Goal: Task Accomplishment & Management: Manage account settings

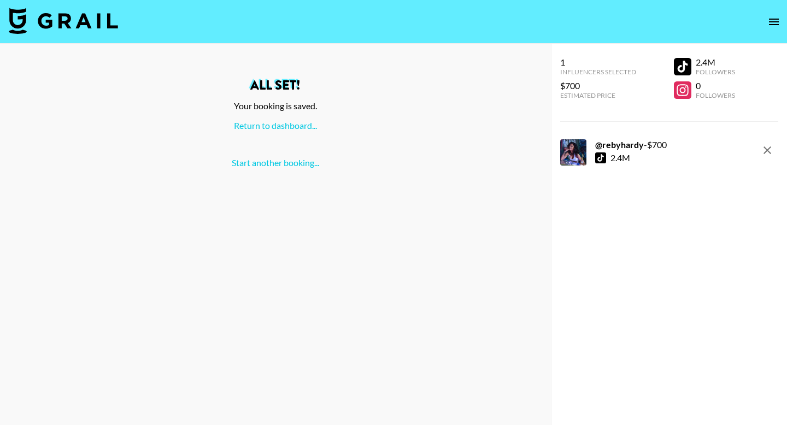
click at [51, 22] on img at bounding box center [63, 21] width 109 height 26
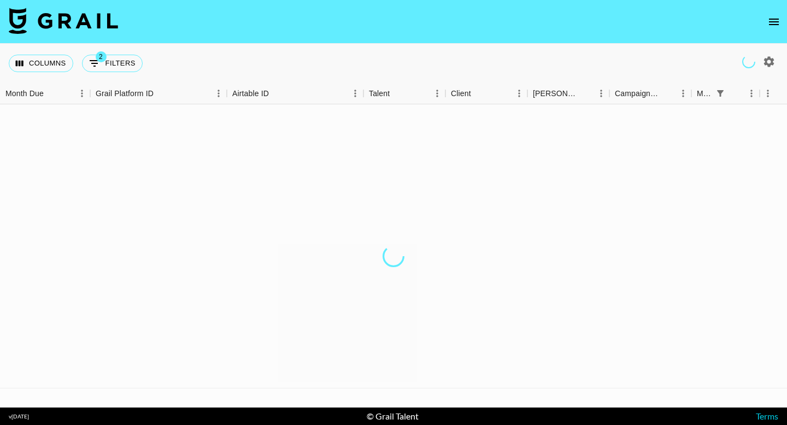
click at [770, 31] on button "open drawer" at bounding box center [774, 22] width 22 height 22
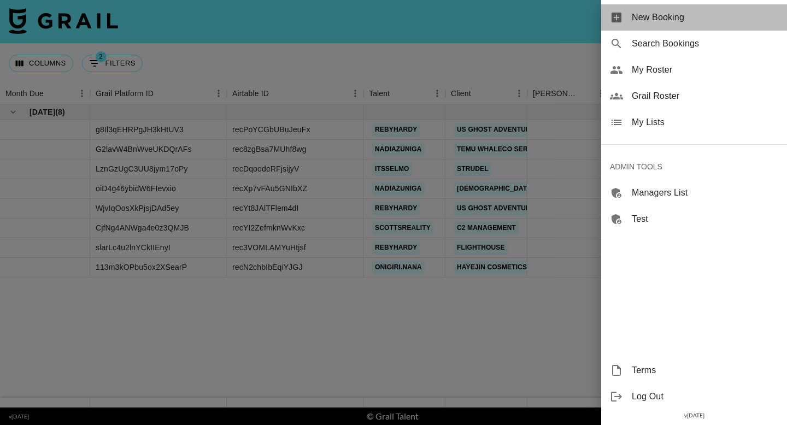
click at [775, 17] on span "New Booking" at bounding box center [705, 17] width 147 height 13
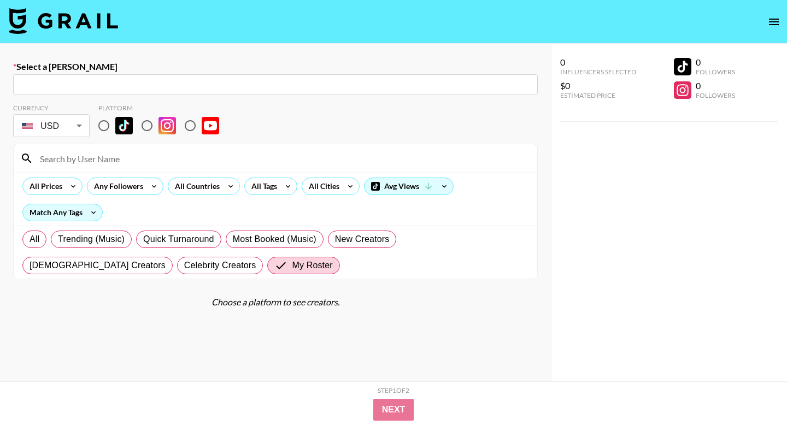
click at [765, 16] on button "open drawer" at bounding box center [774, 22] width 22 height 22
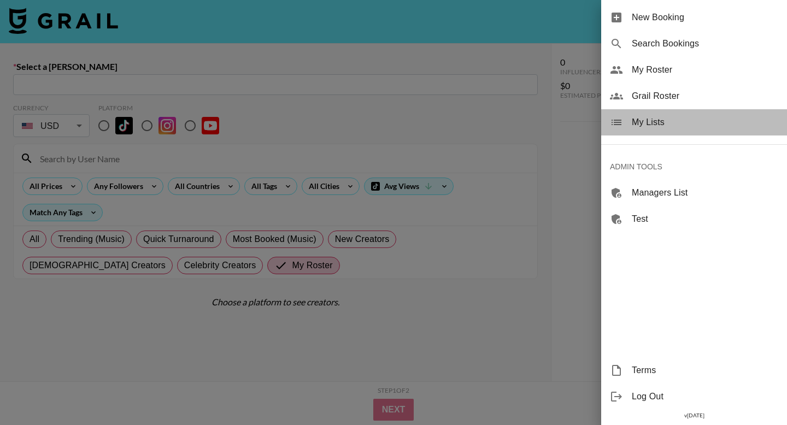
click at [655, 125] on span "My Lists" at bounding box center [705, 122] width 147 height 13
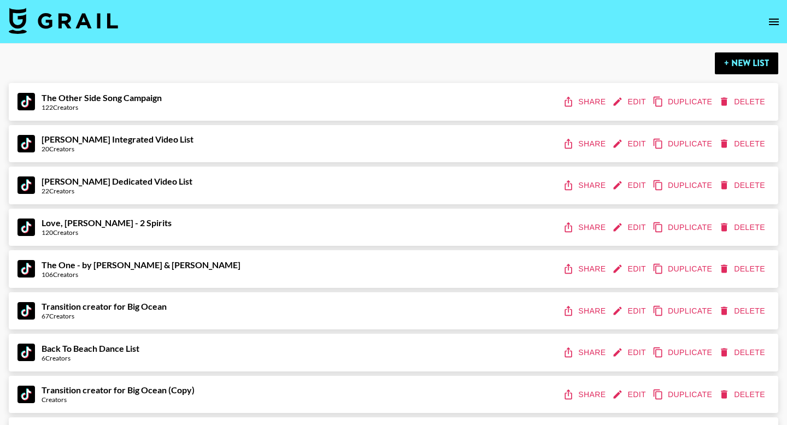
click at [739, 62] on button "+ New List" at bounding box center [746, 63] width 63 height 22
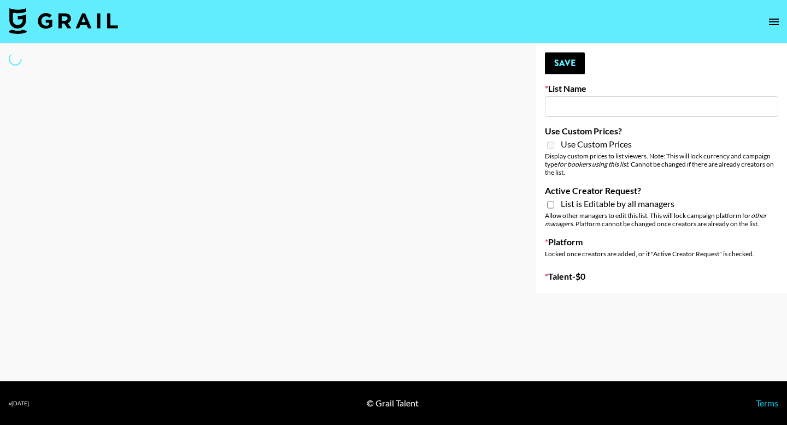
click at [590, 110] on input at bounding box center [661, 106] width 233 height 21
type input "M"
select select "Song"
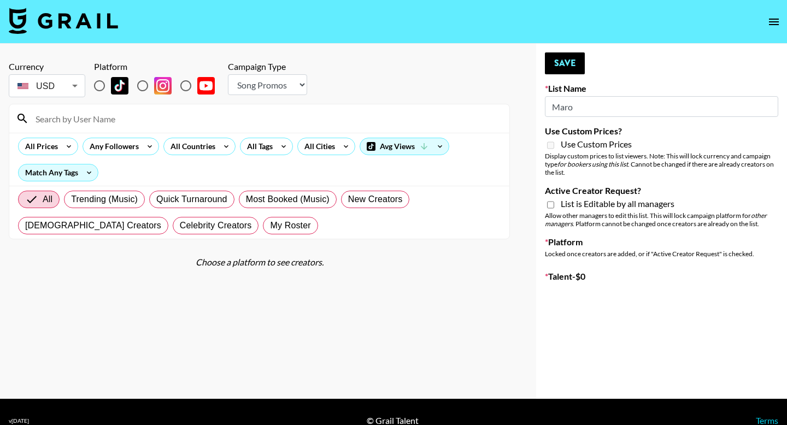
type input "New List"
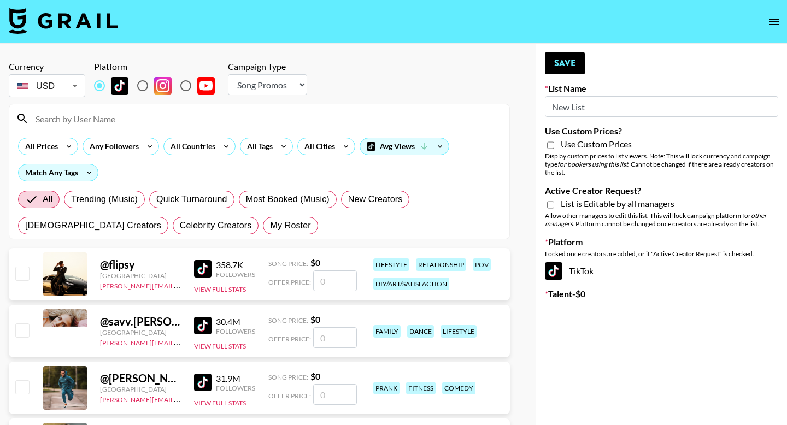
radio input "true"
type input "N"
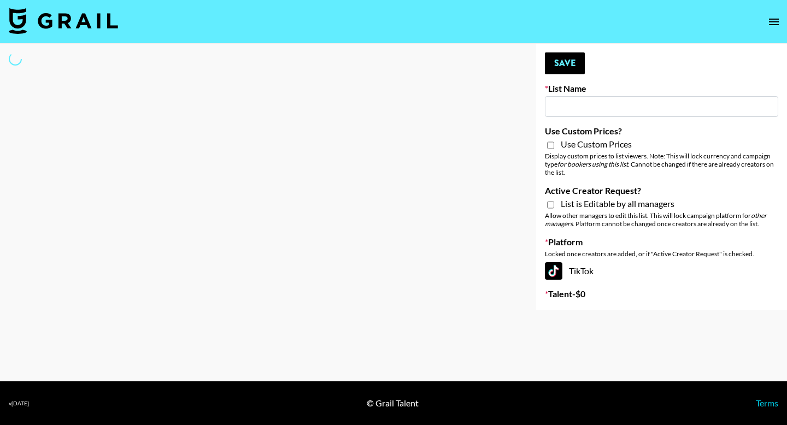
type input "M"
select select "Song"
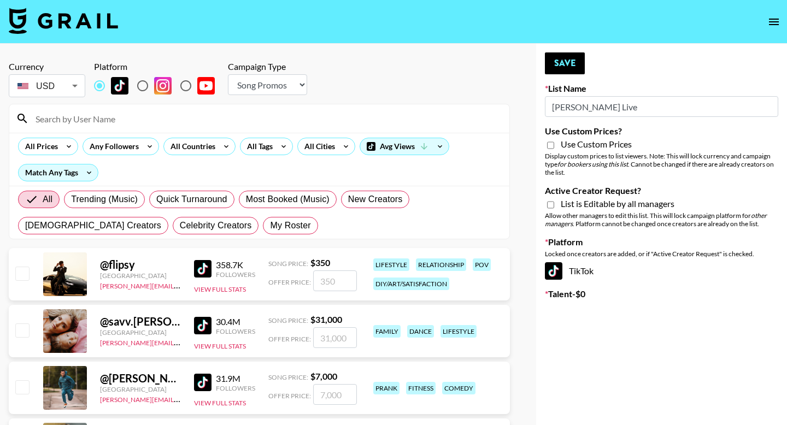
type input "[PERSON_NAME] Live"
click at [551, 204] on input "Active Creator Request?" at bounding box center [550, 205] width 7 height 10
checkbox input "true"
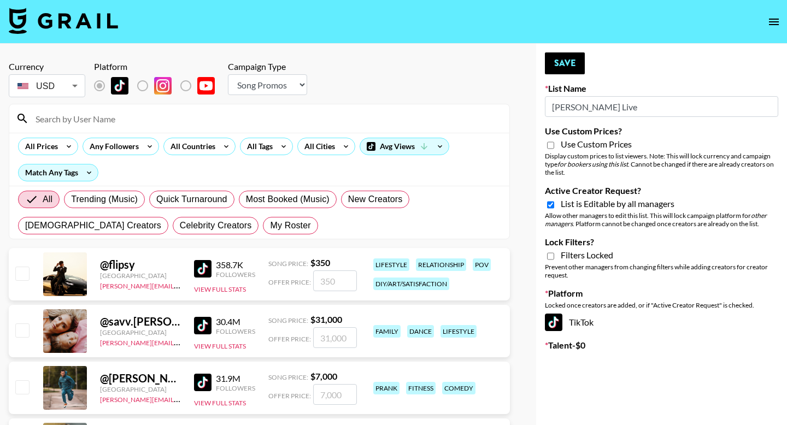
click at [552, 260] on input "Lock Filters?" at bounding box center [550, 256] width 7 height 10
checkbox input "true"
click at [321, 147] on div "All Cities" at bounding box center [317, 146] width 39 height 16
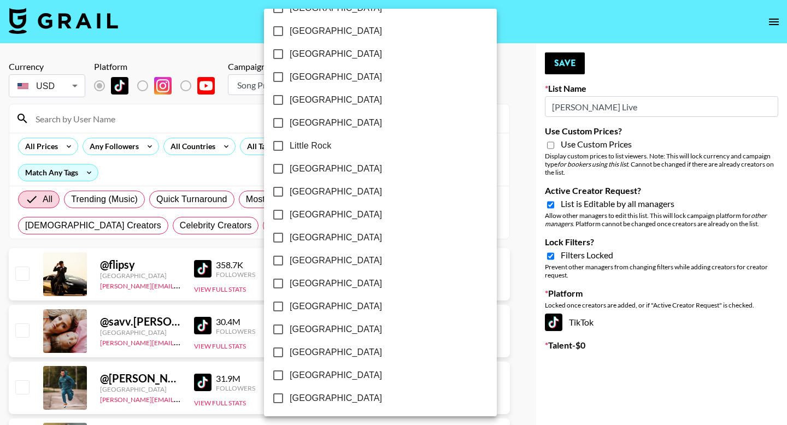
scroll to position [637, 0]
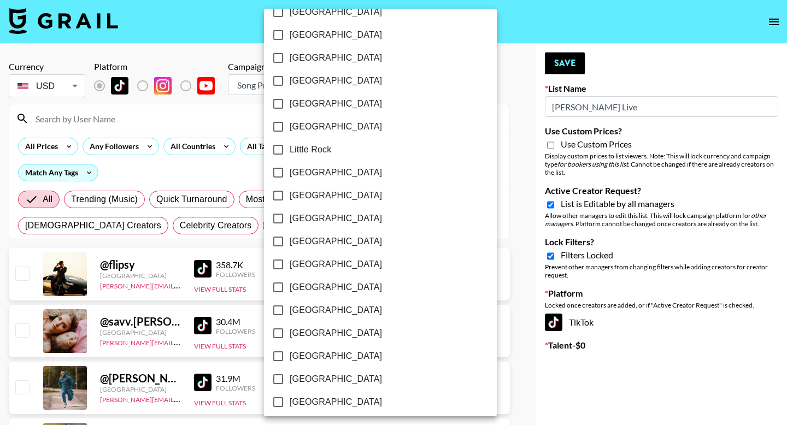
click at [280, 196] on input "[GEOGRAPHIC_DATA]" at bounding box center [278, 195] width 23 height 23
checkbox input "true"
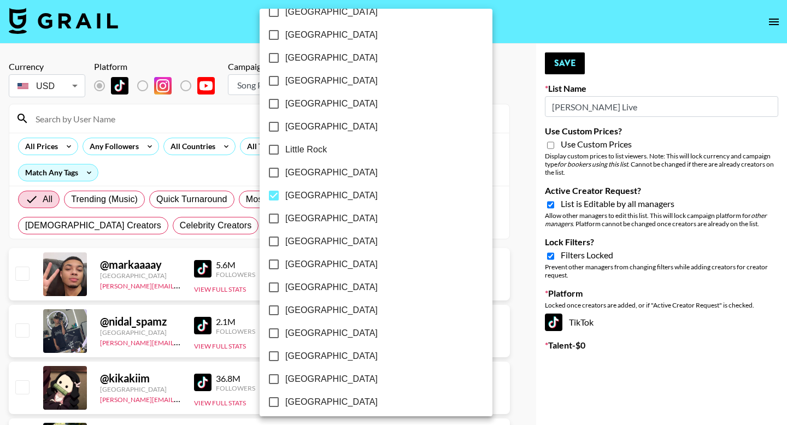
click at [604, 155] on div at bounding box center [393, 212] width 787 height 425
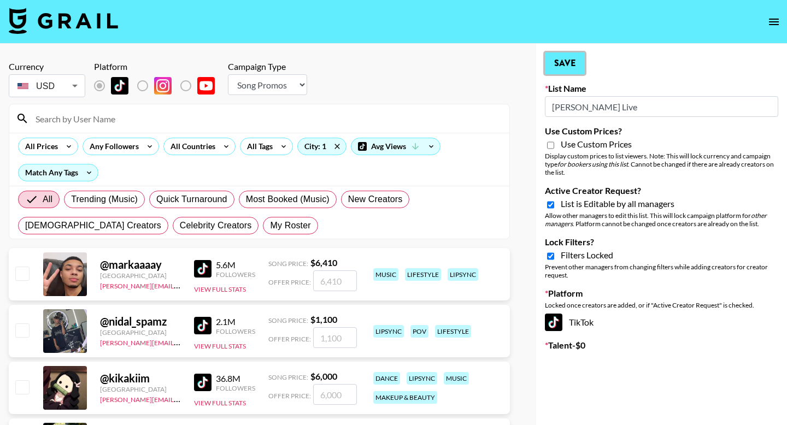
click at [579, 69] on button "Save" at bounding box center [565, 63] width 40 height 22
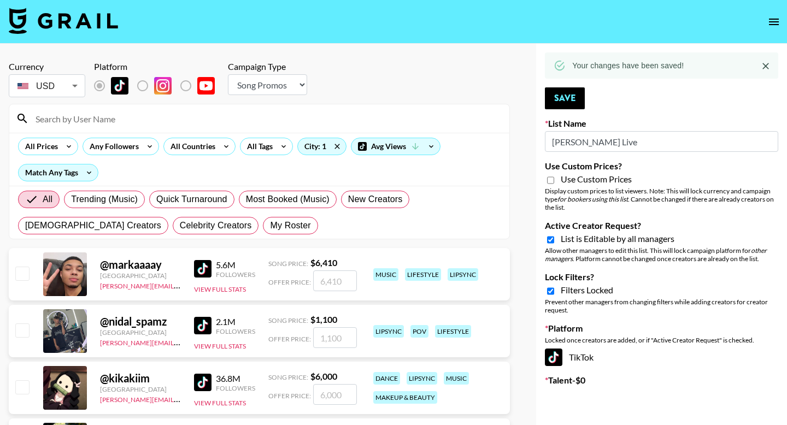
click at [777, 28] on button "open drawer" at bounding box center [774, 22] width 22 height 22
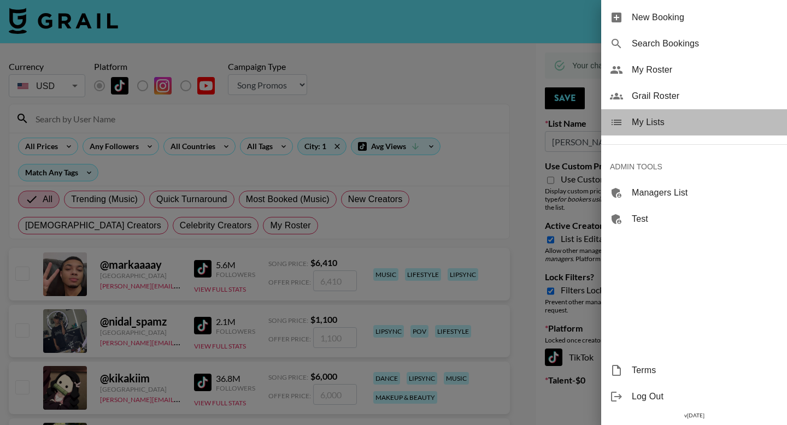
click at [660, 126] on span "My Lists" at bounding box center [705, 122] width 147 height 13
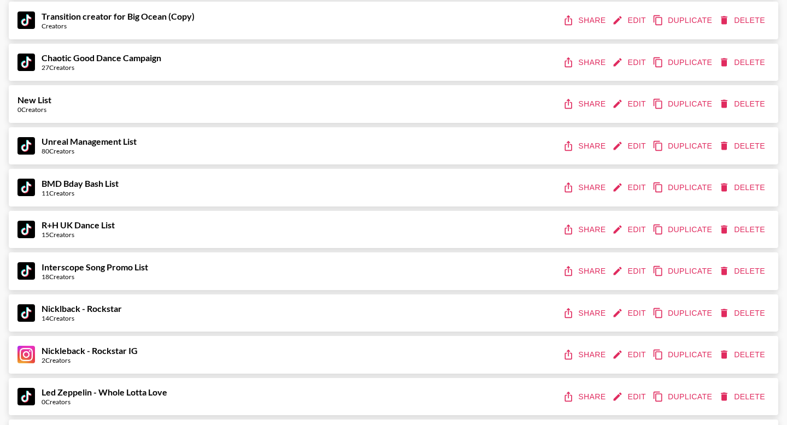
scroll to position [588, 0]
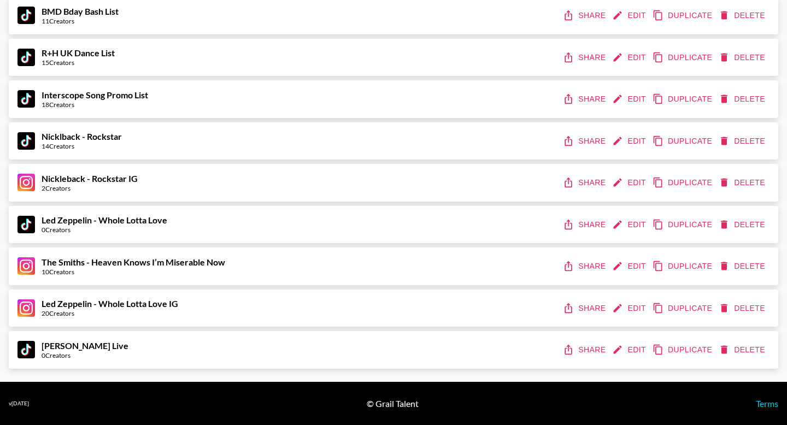
click at [588, 349] on button "Share" at bounding box center [585, 350] width 49 height 20
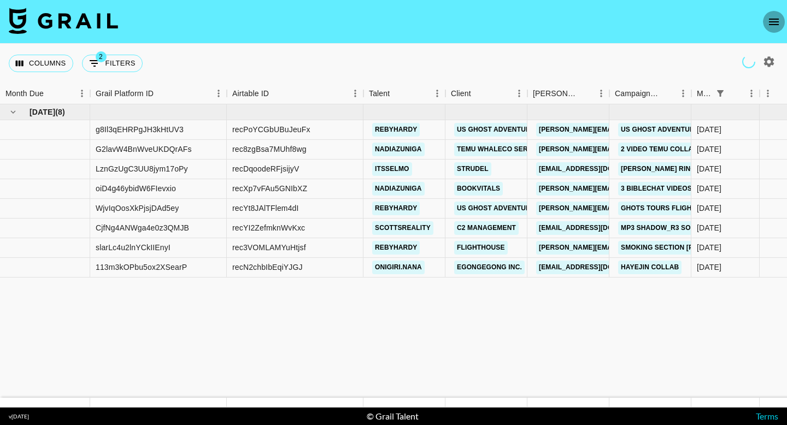
click at [775, 22] on icon "open drawer" at bounding box center [774, 21] width 13 height 13
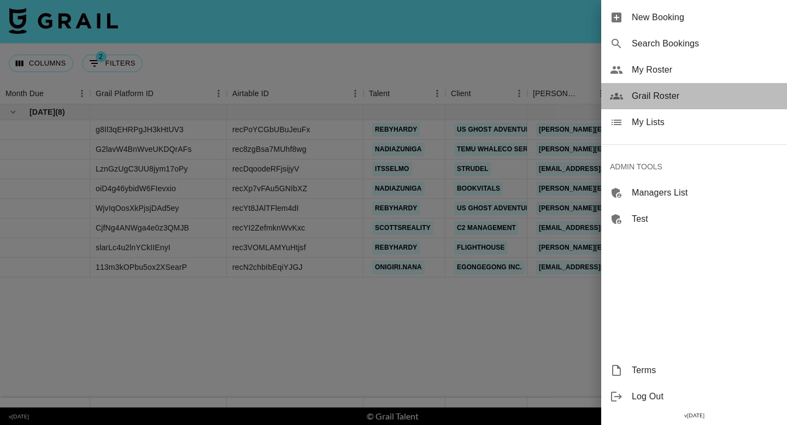
click at [668, 95] on span "Grail Roster" at bounding box center [705, 96] width 147 height 13
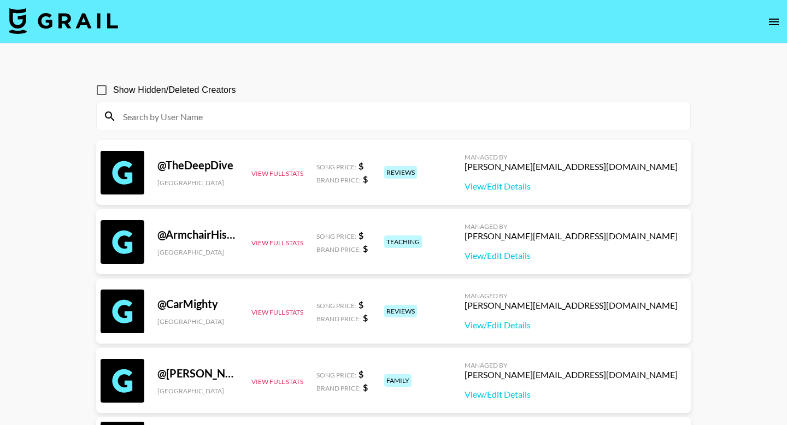
click at [266, 113] on input at bounding box center [399, 116] width 567 height 17
paste input "emily.traveller"
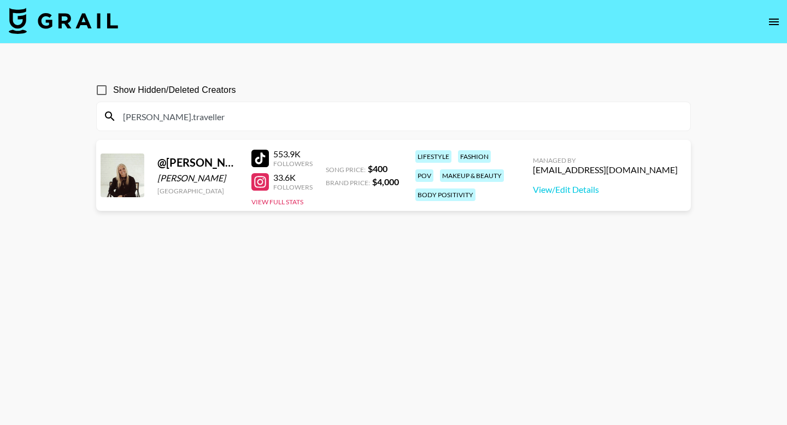
click at [291, 116] on input "emily.traveller" at bounding box center [399, 116] width 567 height 17
paste input "fonzian"
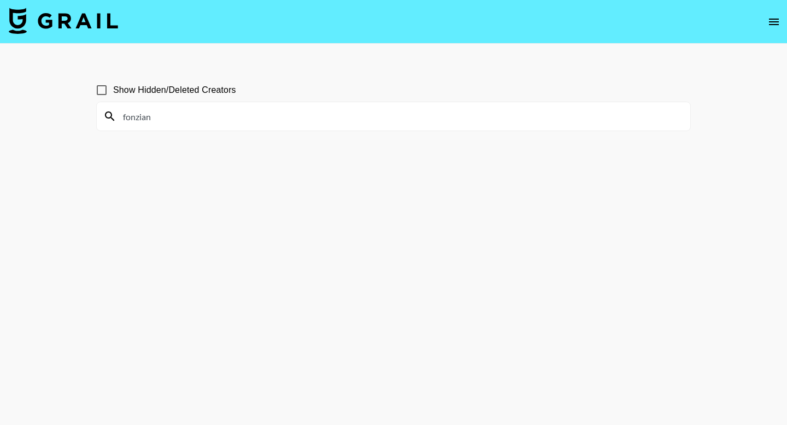
type input "fonzian"
click at [99, 85] on input "Show Hidden/Deleted Creators" at bounding box center [101, 90] width 23 height 23
checkbox input "true"
